Goal: Find specific page/section: Find specific page/section

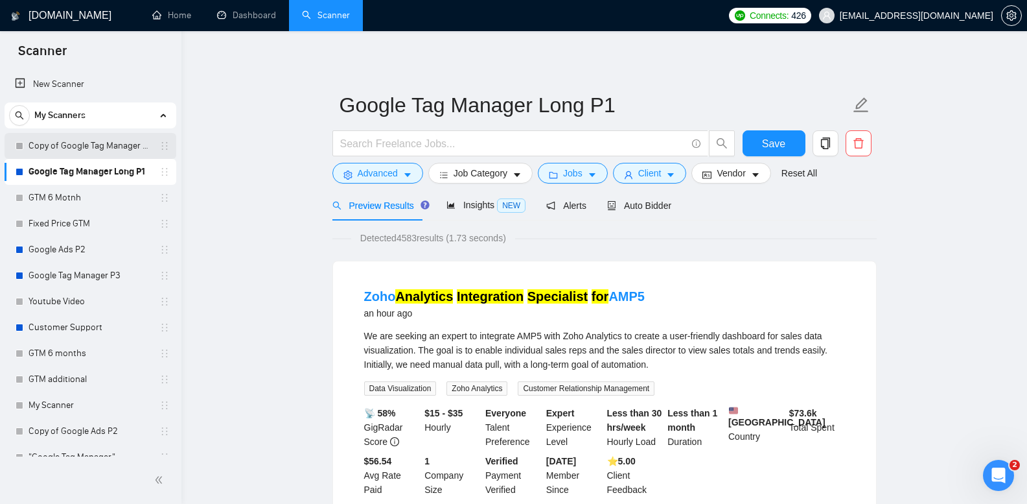
click at [101, 148] on link "Copy of Google Tag Manager Long P1" at bounding box center [90, 146] width 123 height 26
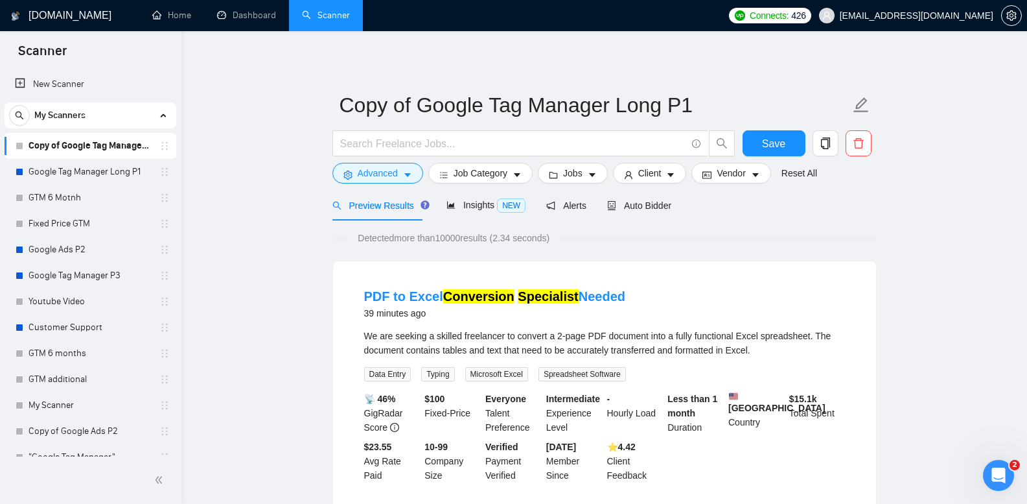
drag, startPoint x: 98, startPoint y: 172, endPoint x: 258, endPoint y: 226, distance: 168.9
click at [98, 173] on link "Google Tag Manager Long P1" at bounding box center [90, 172] width 123 height 26
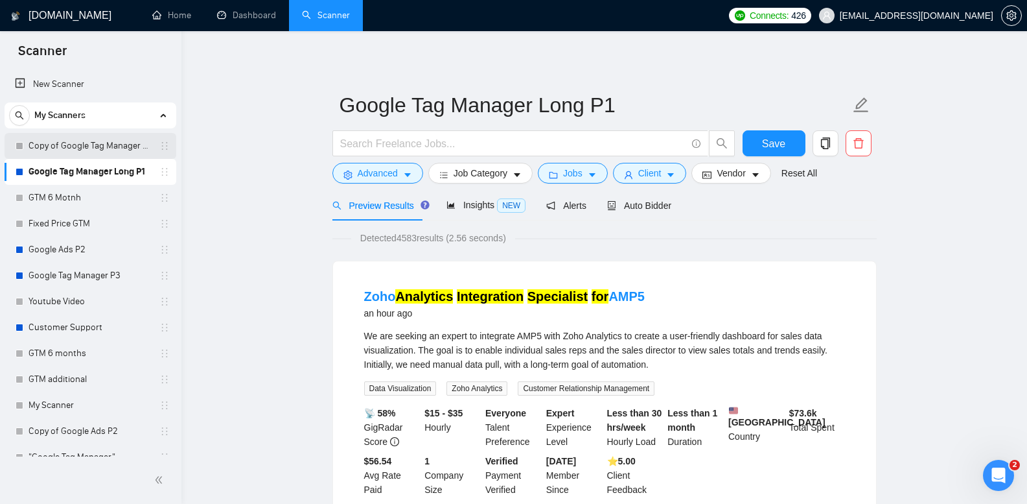
click at [111, 150] on link "Copy of Google Tag Manager Long P1" at bounding box center [90, 146] width 123 height 26
